Goal: Entertainment & Leisure: Consume media (video, audio)

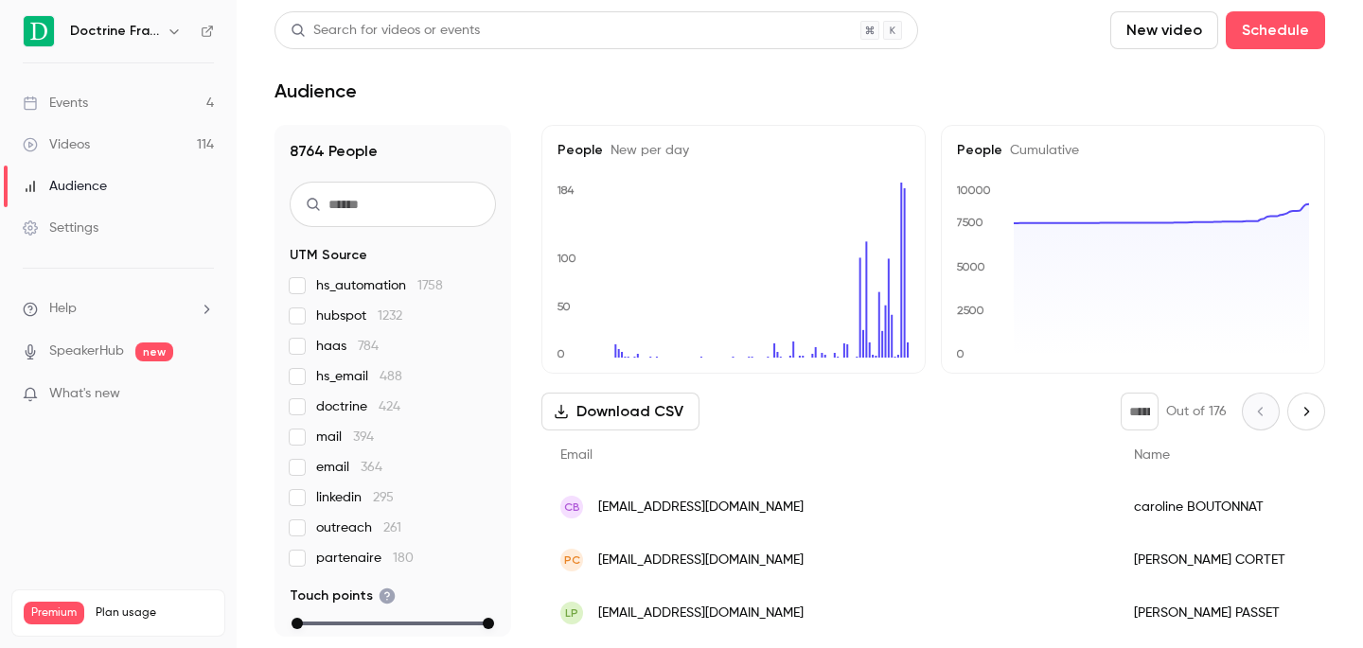
click at [133, 99] on link "Events 4" at bounding box center [118, 103] width 237 height 42
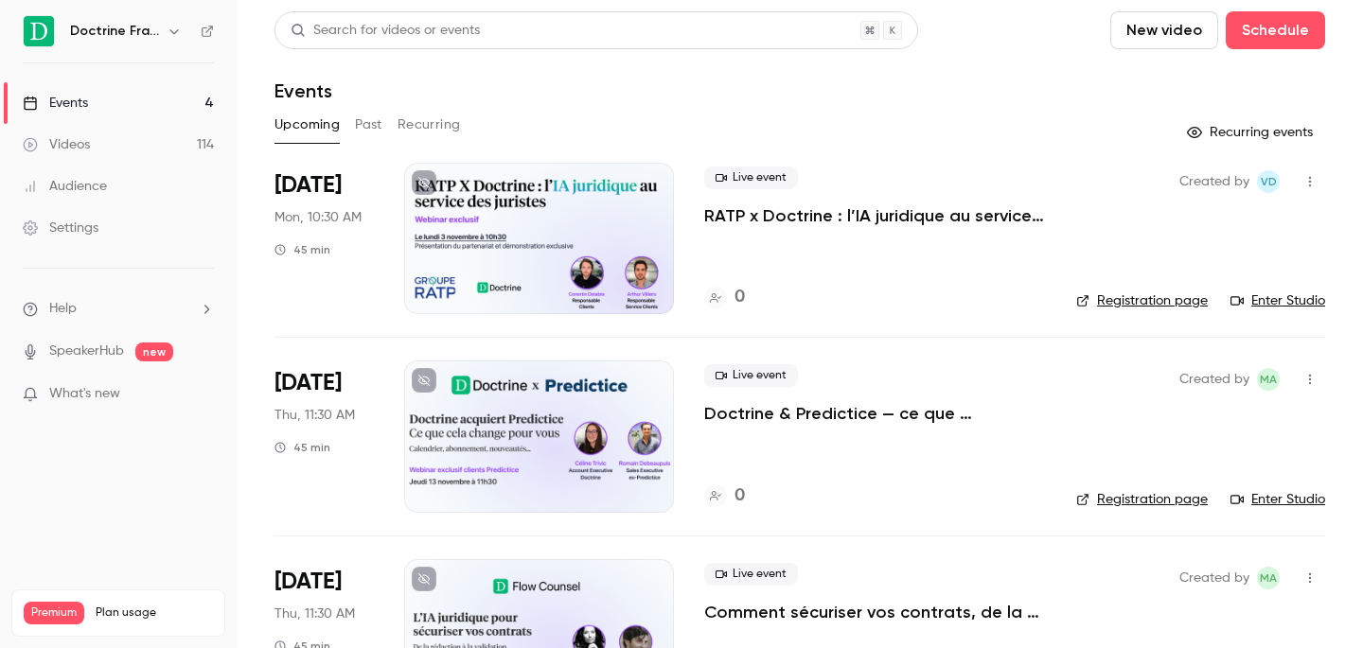
click at [373, 123] on button "Past" at bounding box center [368, 125] width 27 height 30
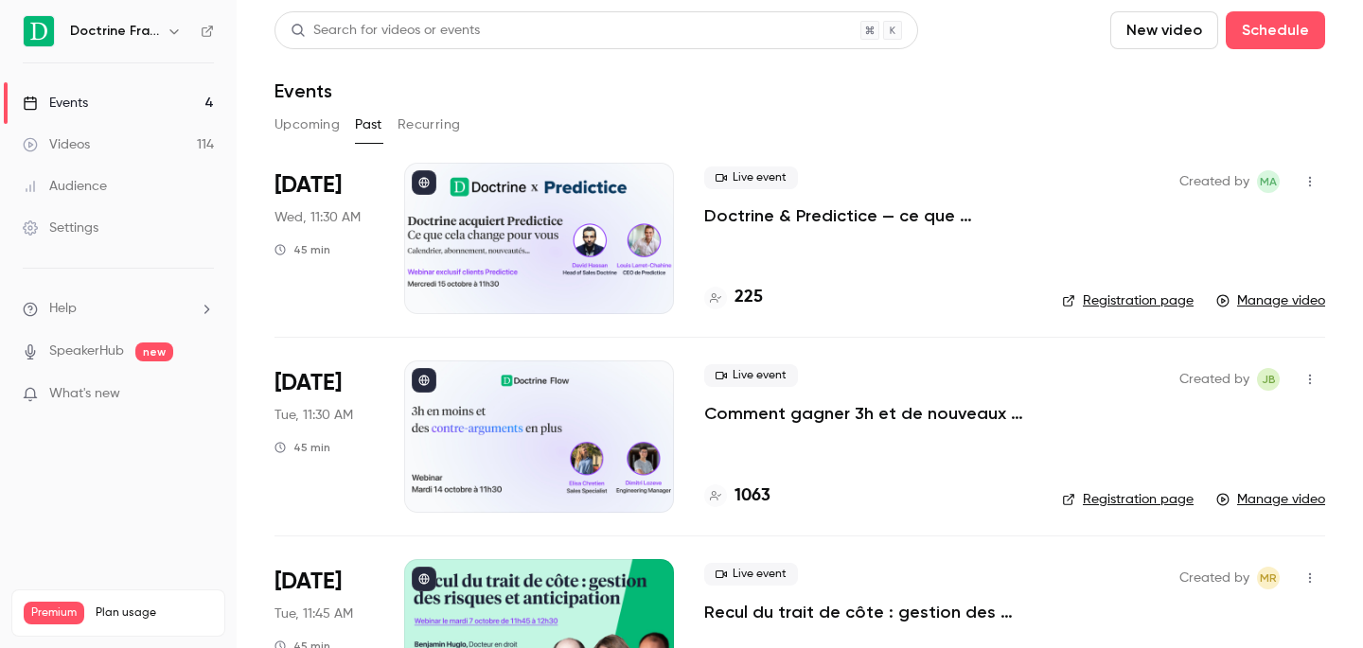
click at [849, 415] on p "Comment gagner 3h et de nouveaux arguments ?" at bounding box center [867, 413] width 327 height 23
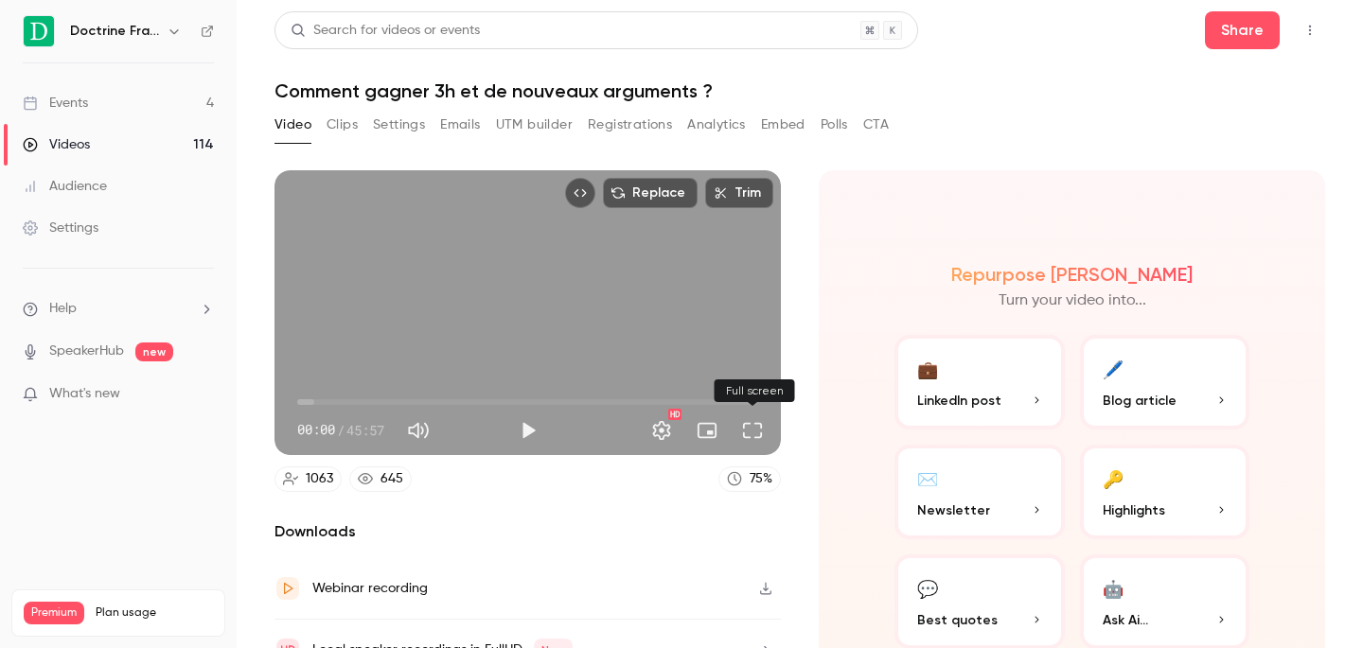
click at [755, 432] on button "Full screen" at bounding box center [753, 431] width 38 height 38
click at [753, 424] on button "Full screen" at bounding box center [753, 431] width 38 height 38
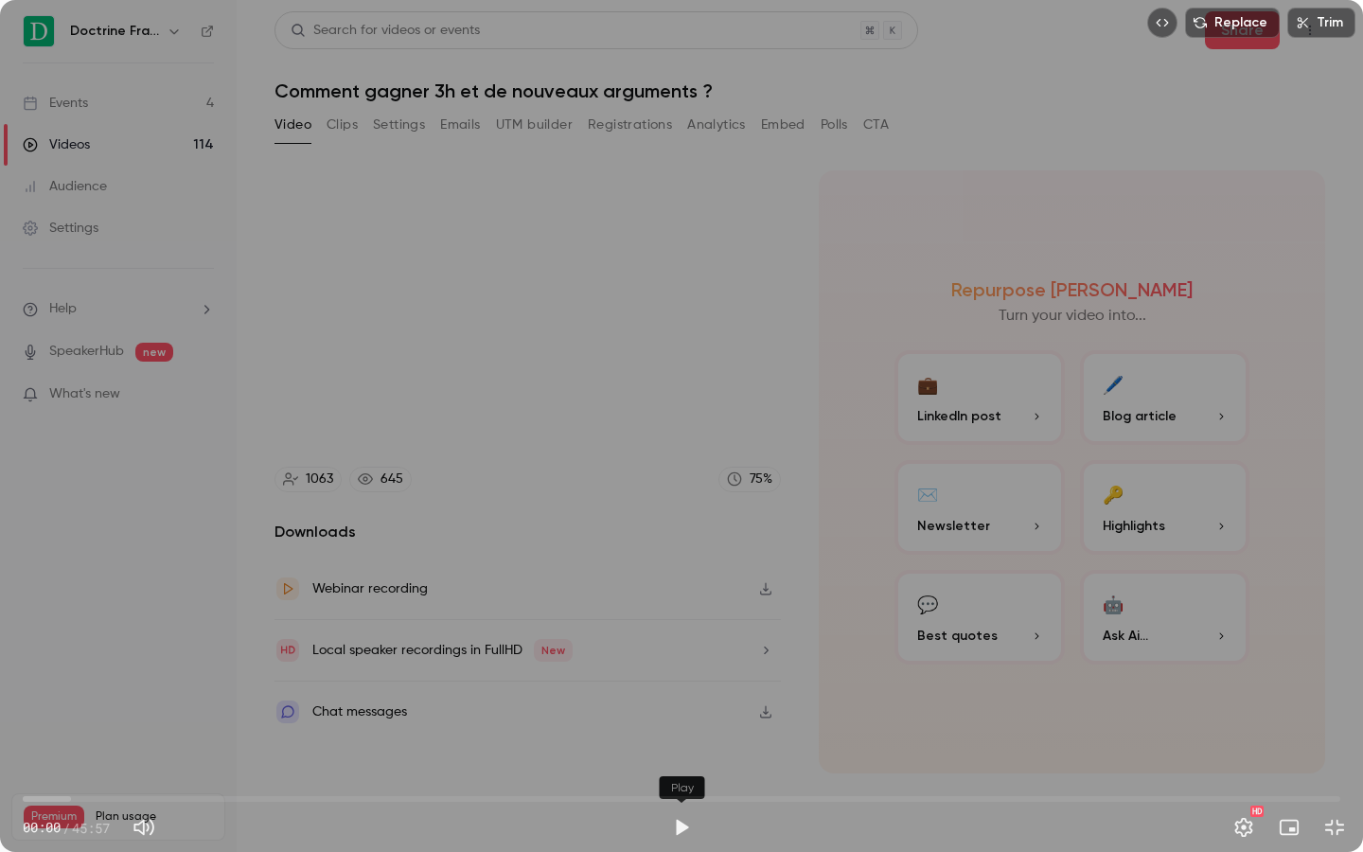
click at [676, 647] on button "Play" at bounding box center [682, 827] width 38 height 38
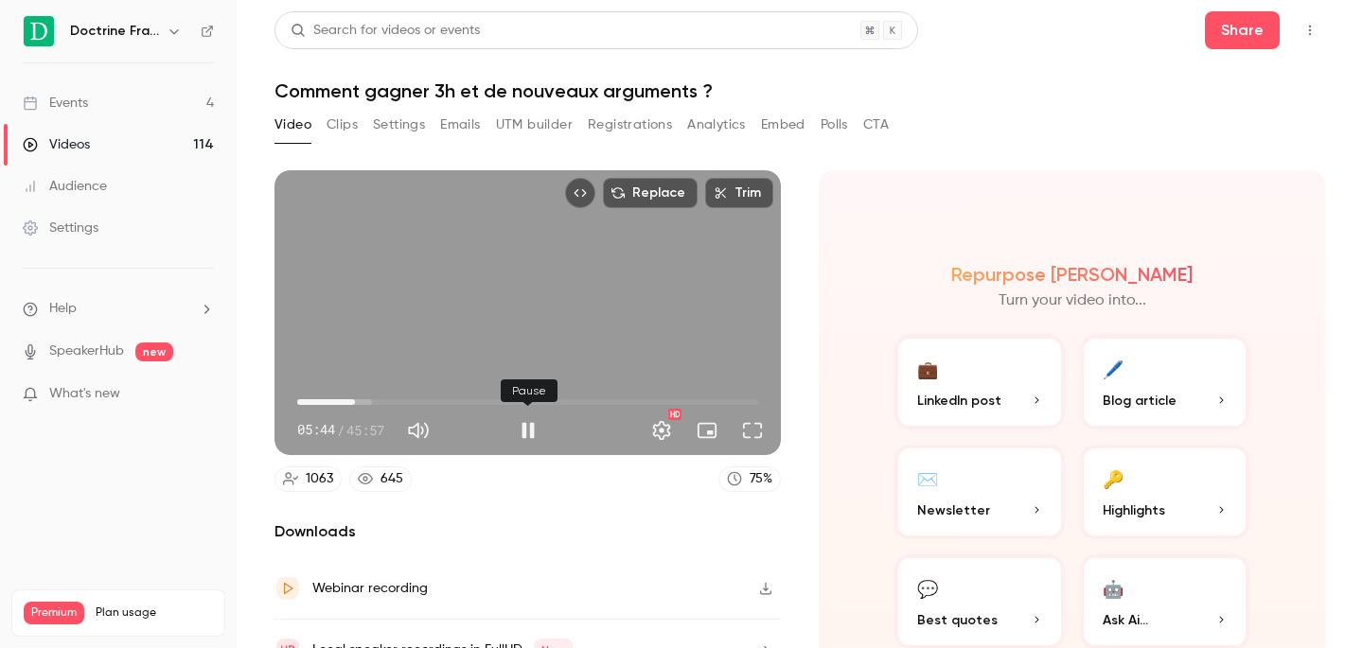
click at [534, 421] on button "Pause" at bounding box center [528, 431] width 38 height 38
type input "*****"
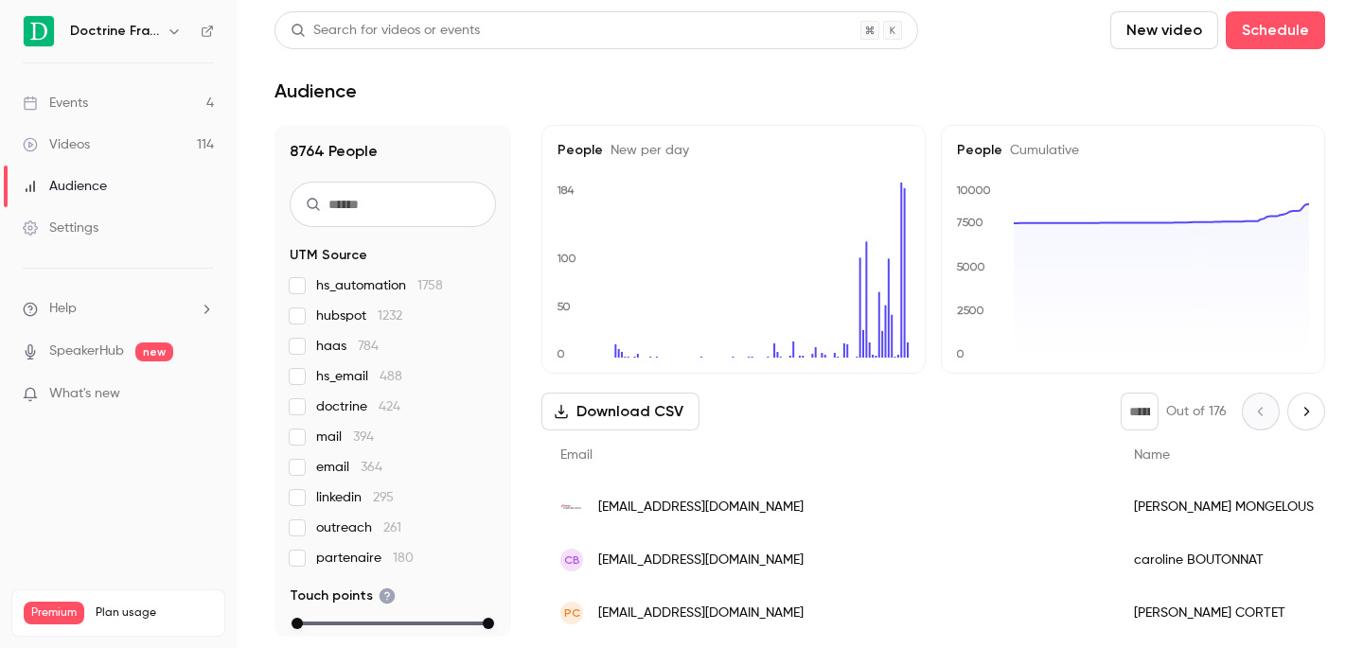
click at [137, 109] on link "Events 4" at bounding box center [118, 103] width 237 height 42
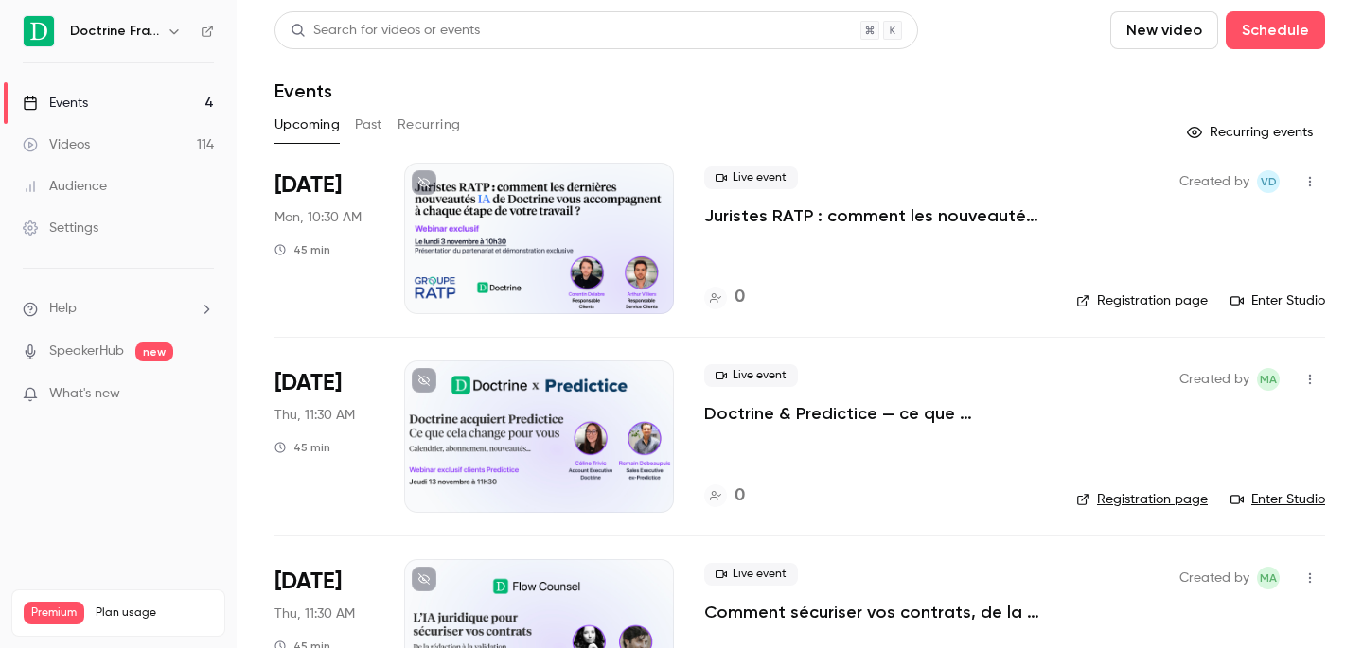
click at [358, 133] on button "Past" at bounding box center [368, 125] width 27 height 30
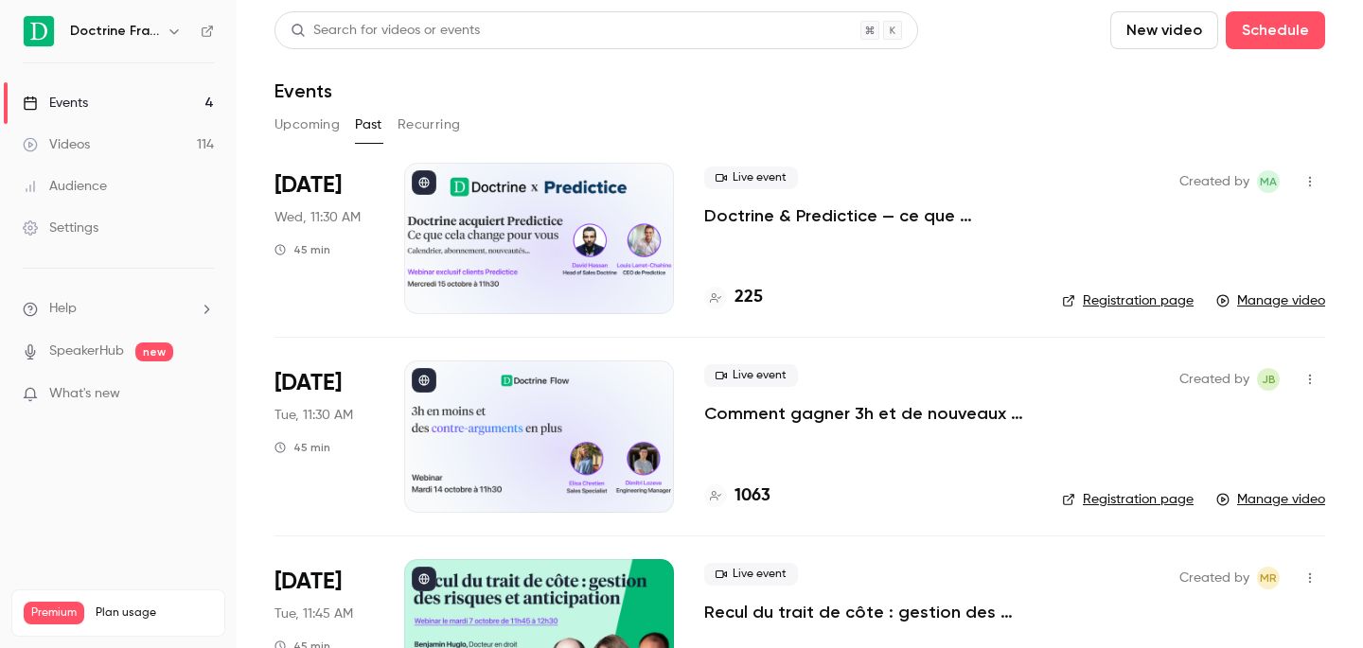
click at [784, 420] on p "Comment gagner 3h et de nouveaux arguments ?" at bounding box center [867, 413] width 327 height 23
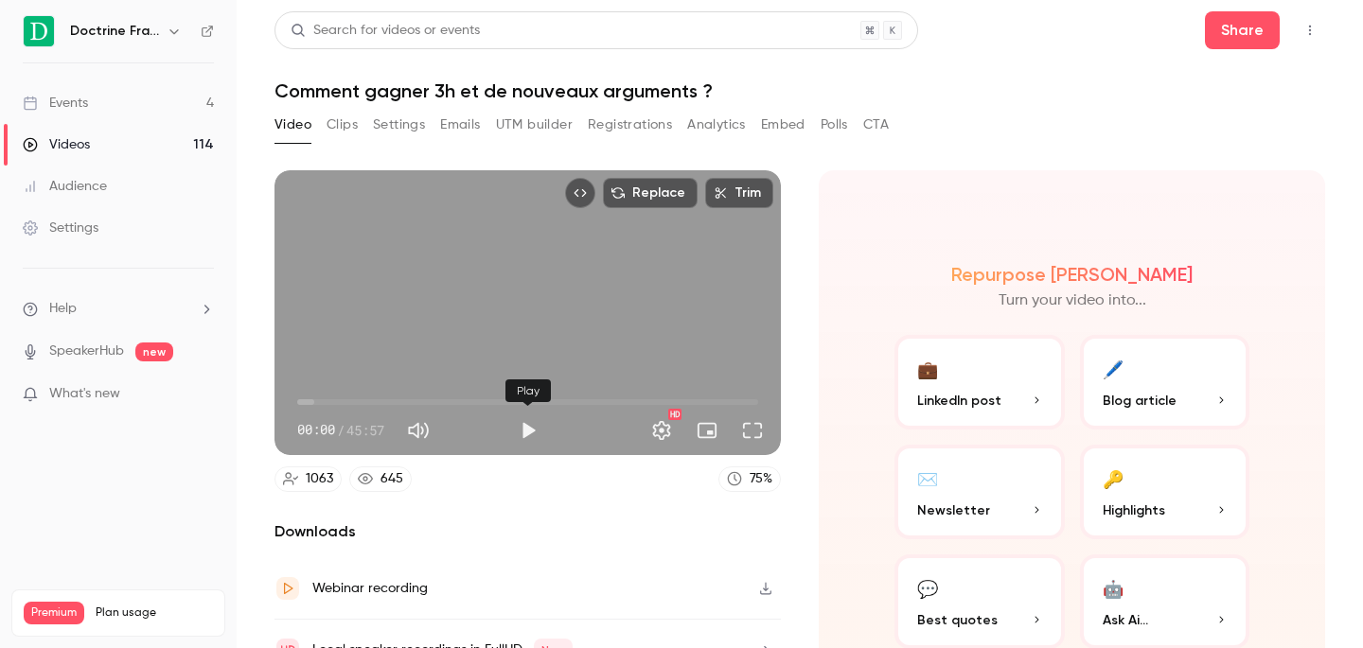
click at [527, 432] on button "Play" at bounding box center [528, 431] width 38 height 38
click at [752, 434] on button "Full screen" at bounding box center [753, 431] width 38 height 38
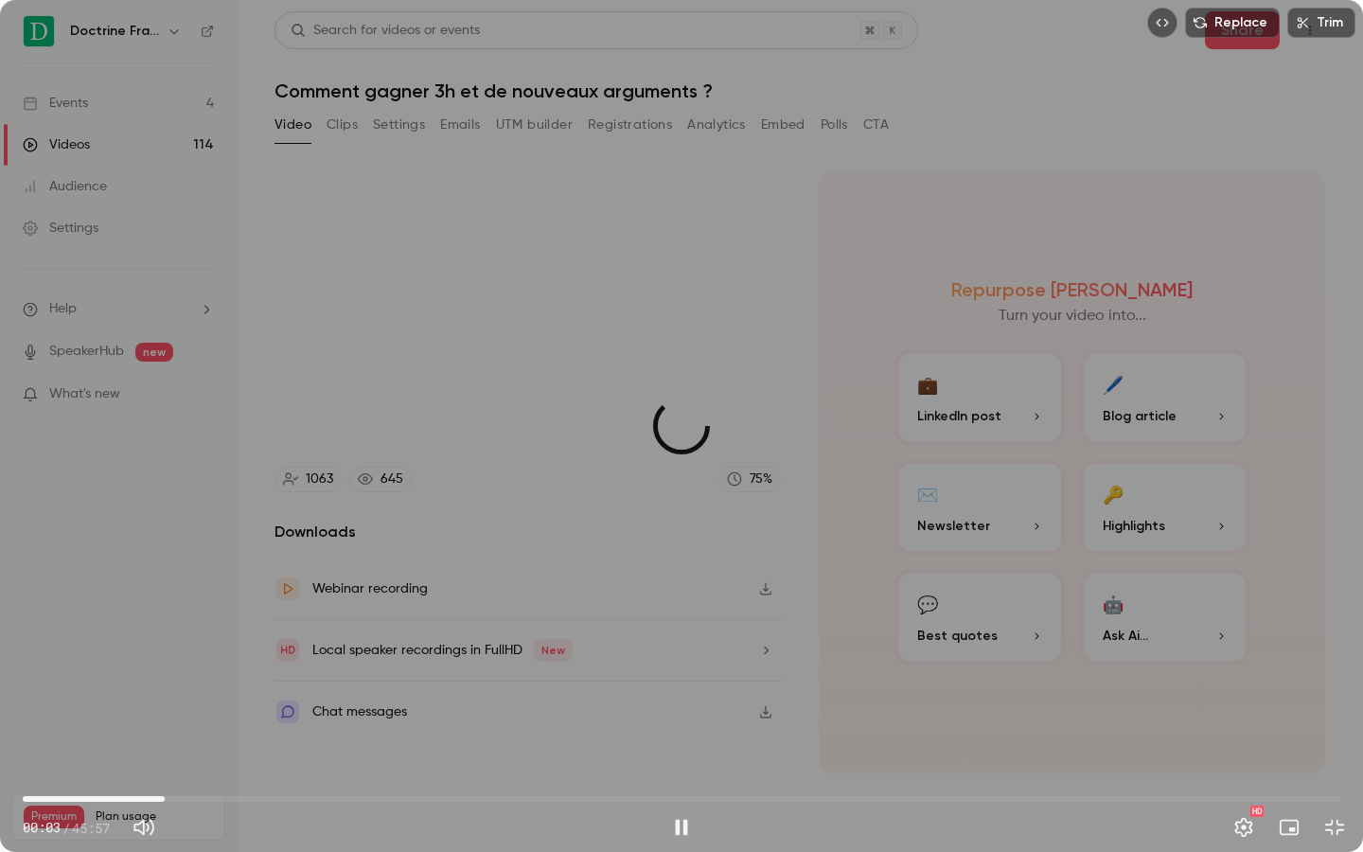
click at [165, 647] on span "04:57" at bounding box center [681, 799] width 1317 height 30
click at [191, 647] on span "05:52" at bounding box center [681, 799] width 1317 height 30
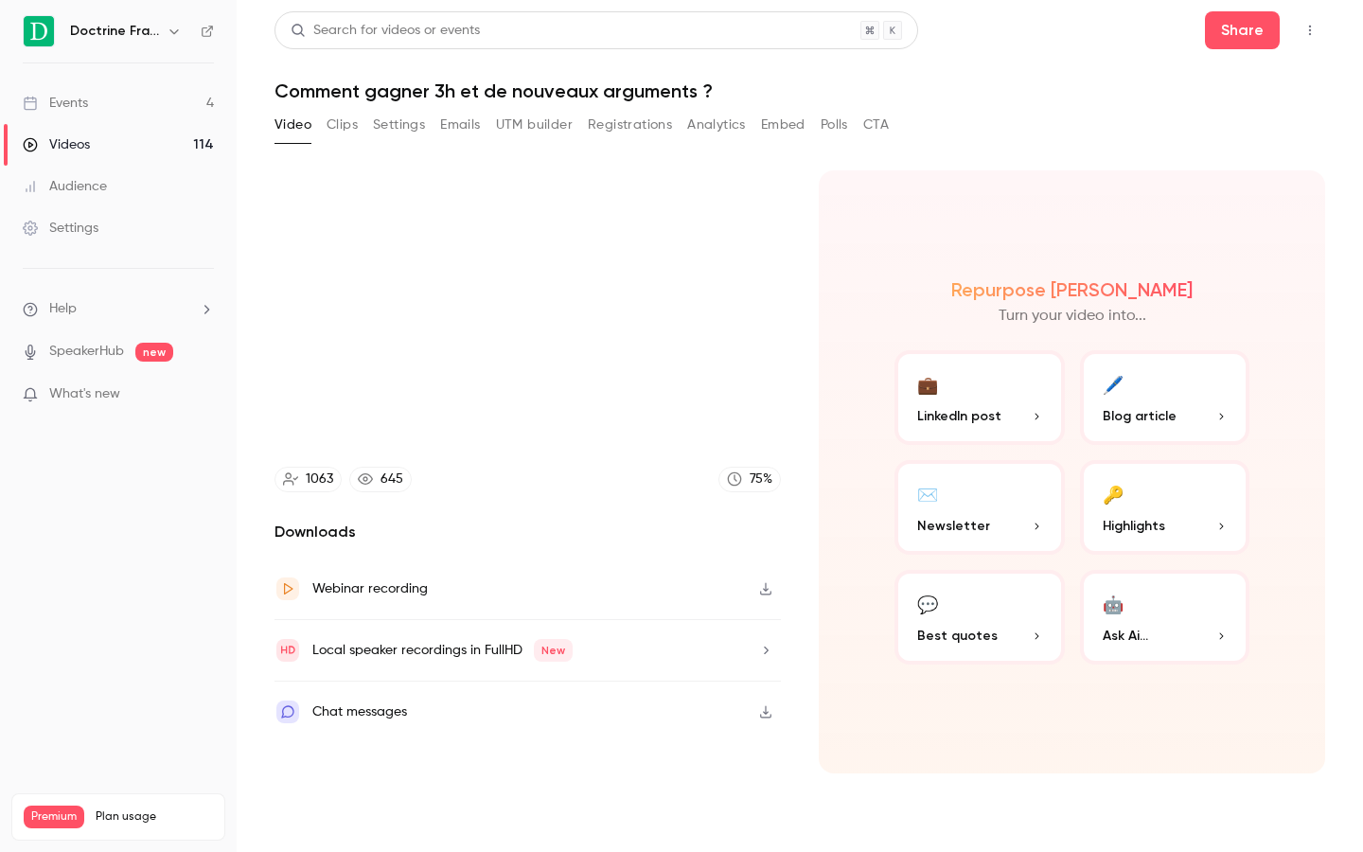
type input "******"
